Goal: Task Accomplishment & Management: Use online tool/utility

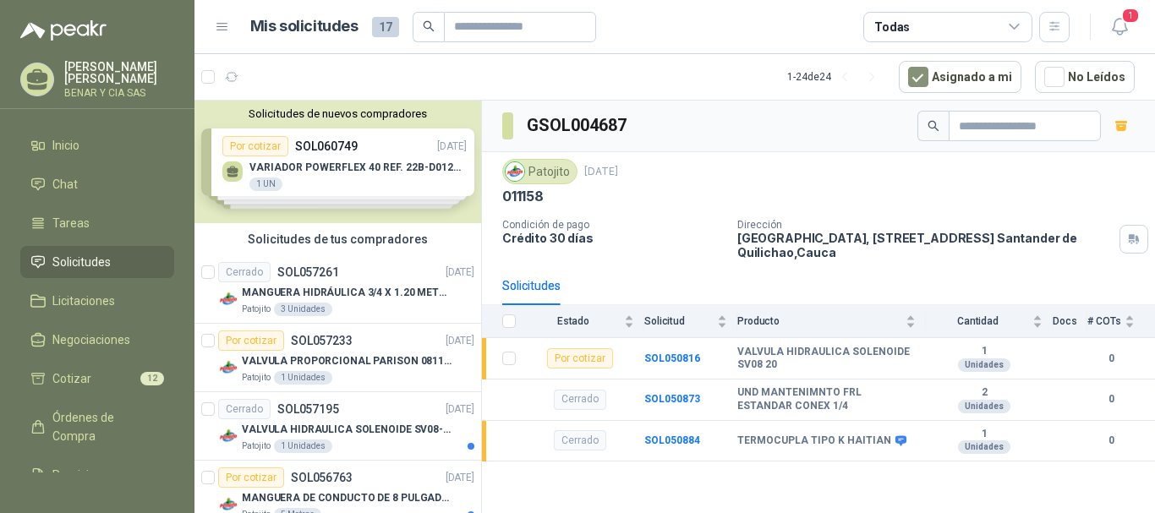
click at [256, 148] on div "Solicitudes de nuevos compradores Por cotizar SOL060749 [DATE] VARIADOR POWERFL…" at bounding box center [337, 162] width 287 height 123
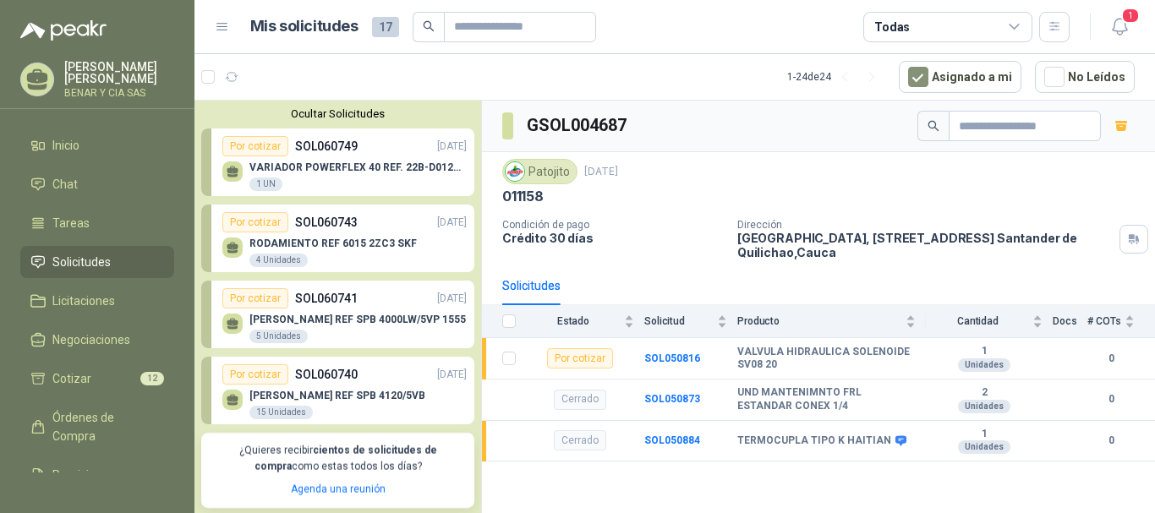
click at [363, 169] on p "VARIADOR POWERFLEX 40 REF. 22B-D012N104" at bounding box center [357, 167] width 217 height 12
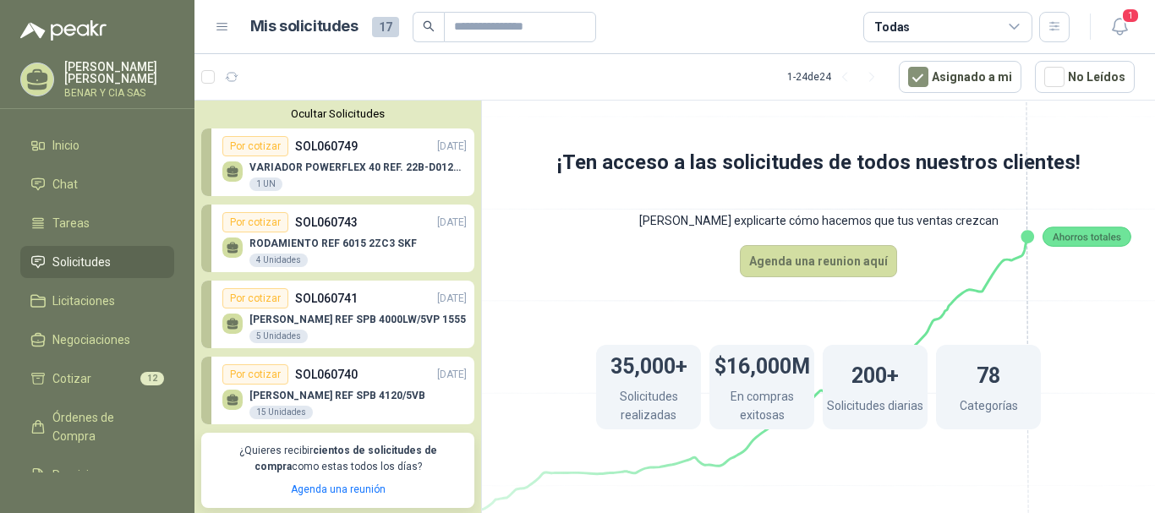
click at [257, 148] on div "Por cotizar" at bounding box center [255, 146] width 66 height 20
click at [263, 145] on div "Por cotizar" at bounding box center [255, 146] width 66 height 20
click at [227, 171] on icon at bounding box center [233, 170] width 12 height 8
click at [267, 183] on div "1 UN" at bounding box center [265, 185] width 33 height 14
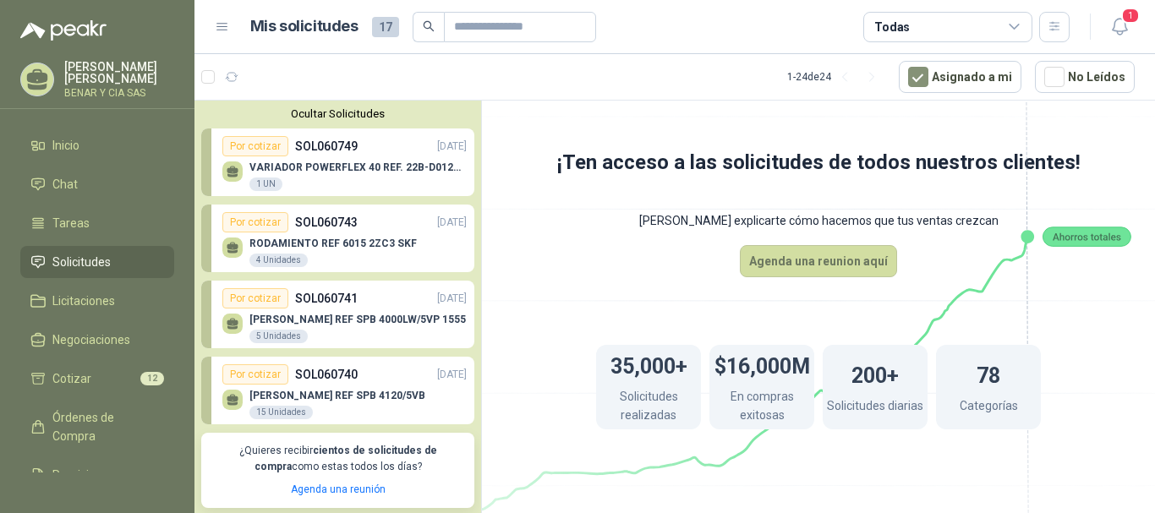
click at [399, 167] on p "VARIADOR POWERFLEX 40 REF. 22B-D012N104" at bounding box center [357, 167] width 217 height 12
click at [78, 382] on span "Cotizar" at bounding box center [71, 378] width 39 height 19
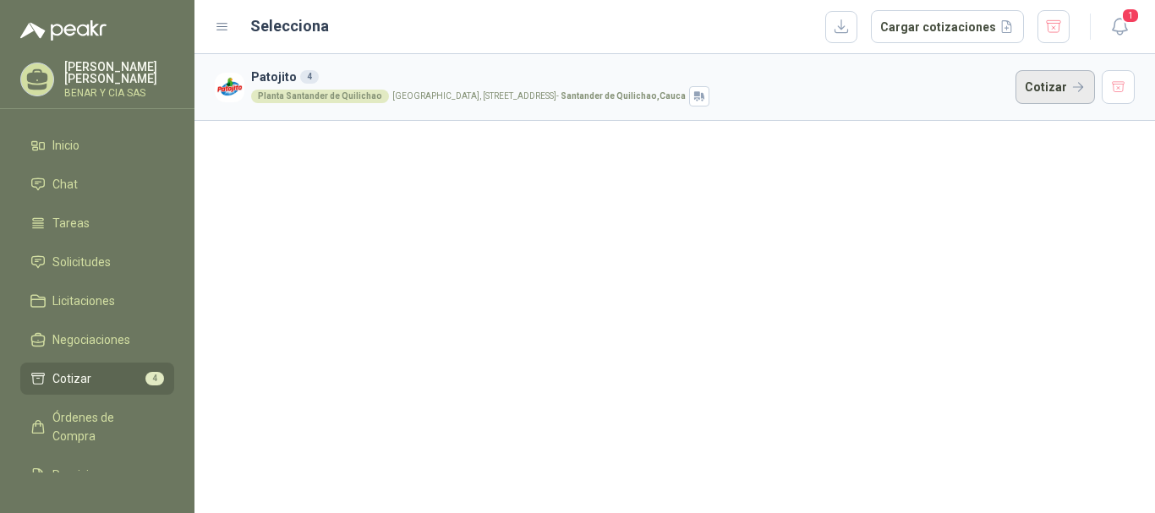
click at [1081, 88] on button "Cotizar" at bounding box center [1054, 87] width 79 height 34
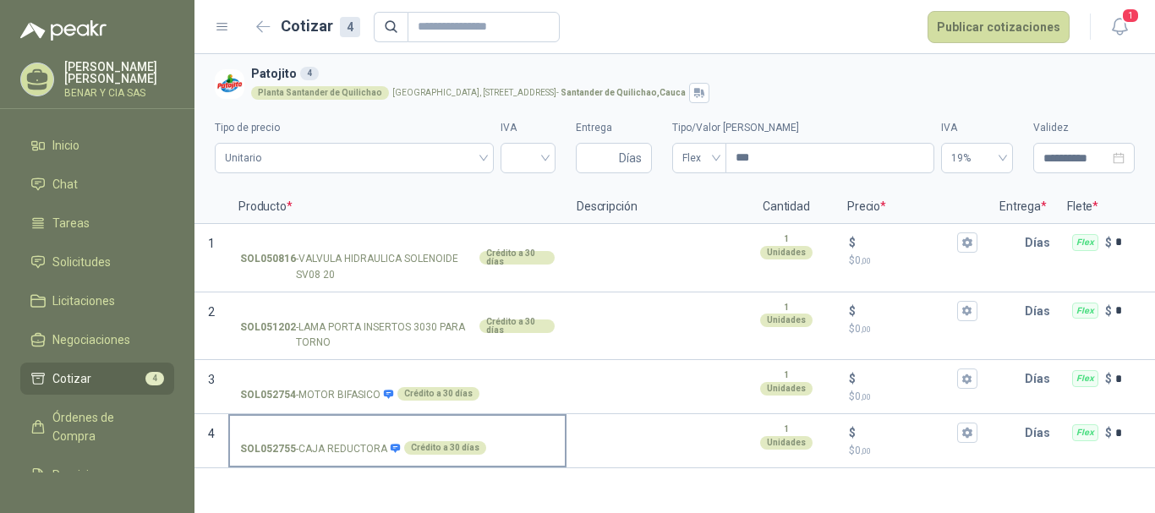
click at [249, 451] on strong "SOL052755" at bounding box center [268, 449] width 56 height 16
click at [249, 440] on input "SOL052755 - CAJA REDUCTORA Crédito a 30 días" at bounding box center [397, 433] width 315 height 13
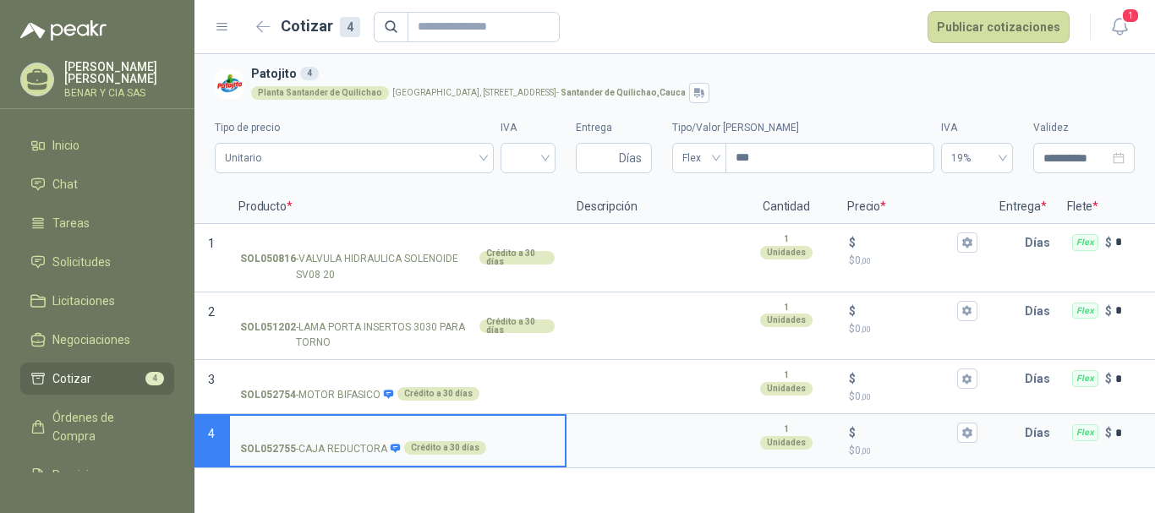
click at [262, 450] on strong "SOL052755" at bounding box center [268, 449] width 56 height 16
click at [262, 440] on input "SOL052755 - CAJA REDUCTORA Crédito a 30 días" at bounding box center [397, 433] width 315 height 13
